Goal: Information Seeking & Learning: Learn about a topic

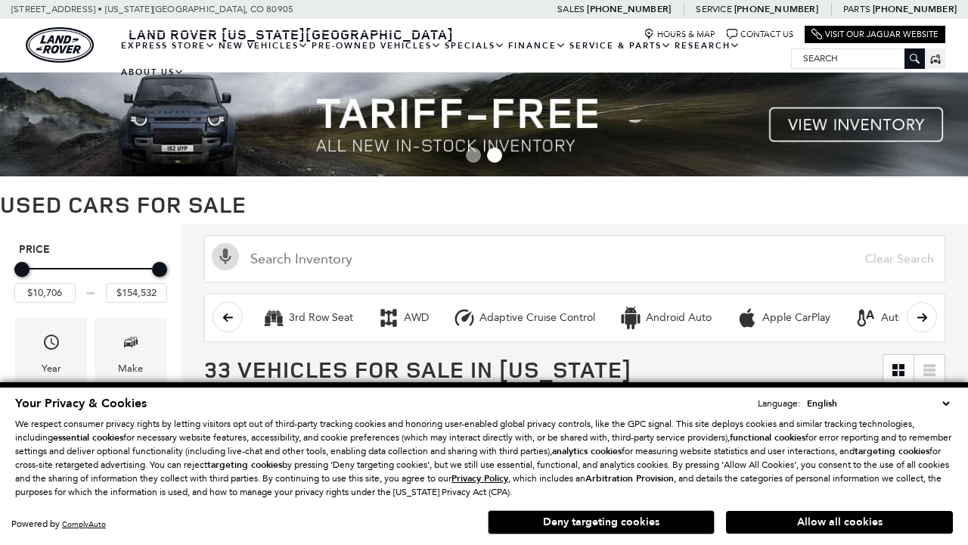
scroll to position [614, 0]
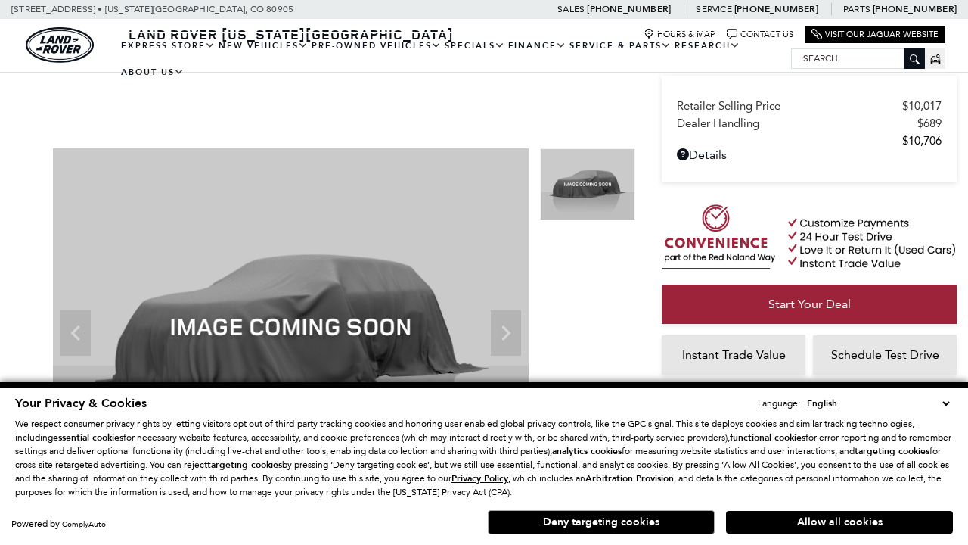
scroll to position [736, 0]
